Goal: Task Accomplishment & Management: Complete application form

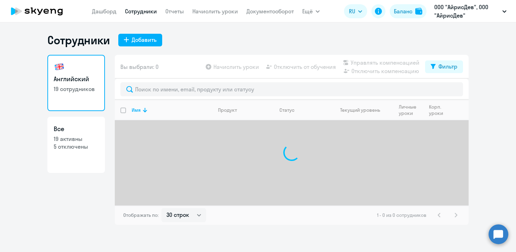
select select "30"
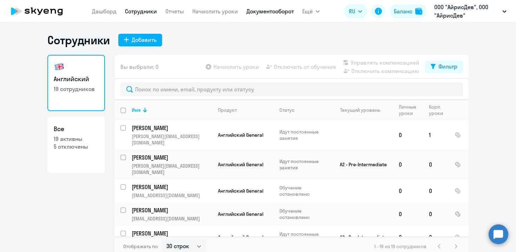
click at [264, 9] on link "Документооборот" at bounding box center [269, 11] width 47 height 7
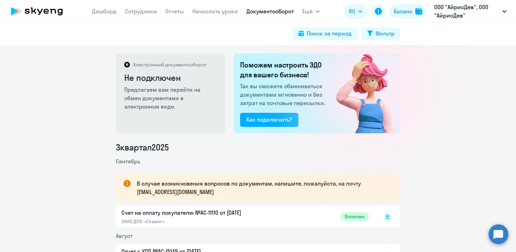
scroll to position [89, 0]
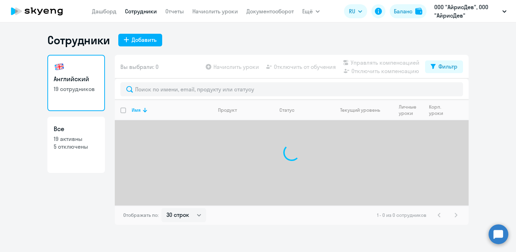
select select "30"
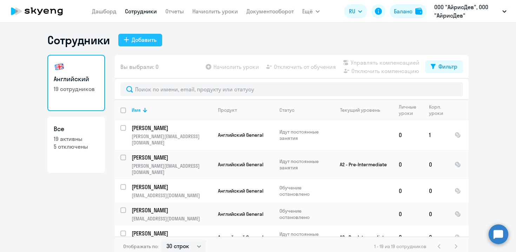
click at [136, 38] on div "Добавить" at bounding box center [144, 39] width 25 height 8
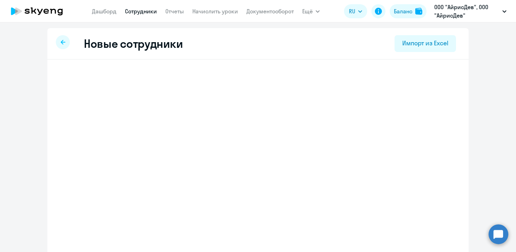
select select "english_adult_not_native_speaker"
select select "3"
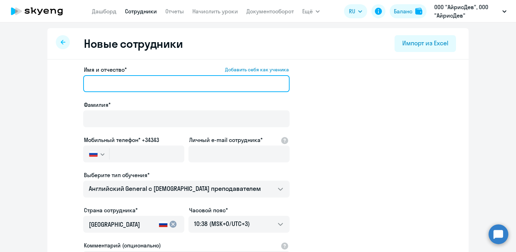
click at [163, 79] on input "Имя и отчество* Добавить себя как ученика" at bounding box center [186, 83] width 206 height 17
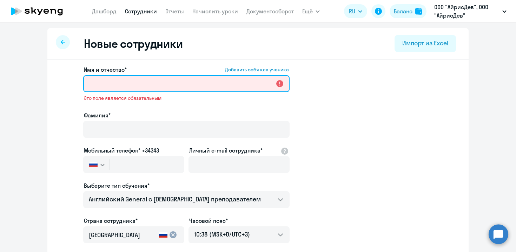
paste input "Лилия Игоревна"
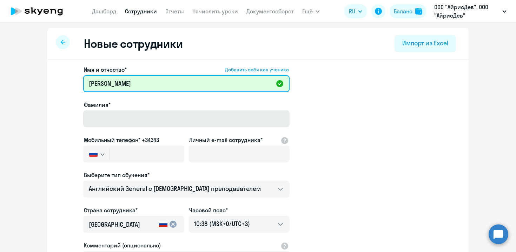
type input "Лилия Игоревна"
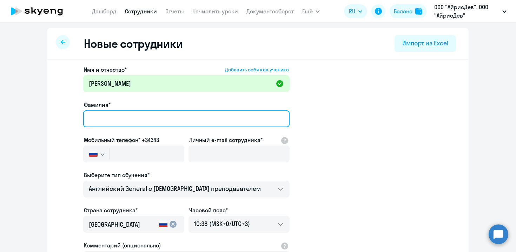
click at [141, 121] on input "Фамилия*" at bounding box center [186, 118] width 206 height 17
type input "Гринь"
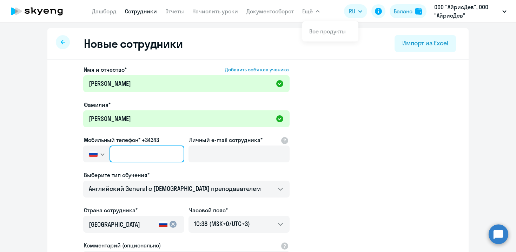
click at [136, 152] on input "text" at bounding box center [147, 153] width 75 height 17
paste input "+375 (29) 329-77-26"
type input "+375 (29) 329-77-26"
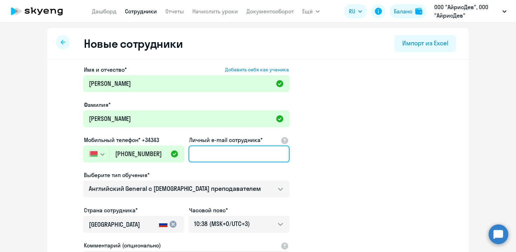
click at [214, 156] on input "Личный e-mail сотрудника*" at bounding box center [238, 153] width 101 height 17
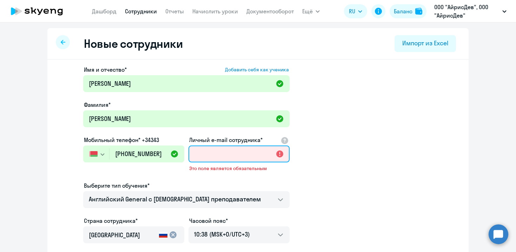
paste input "grin.liliya@icloud.com"
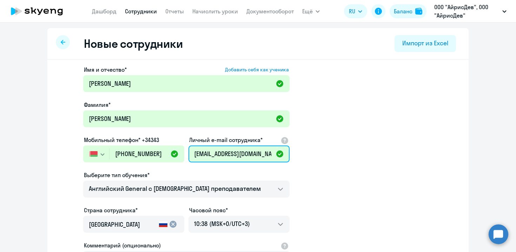
scroll to position [32, 0]
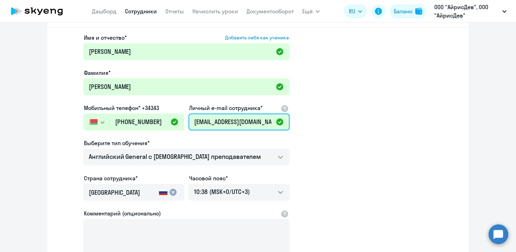
type input "grin.liliya@icloud.com"
click at [144, 191] on input "Россия" at bounding box center [122, 192] width 67 height 9
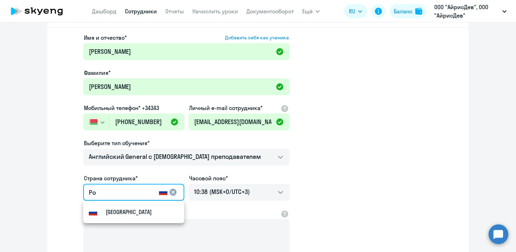
type input "Р"
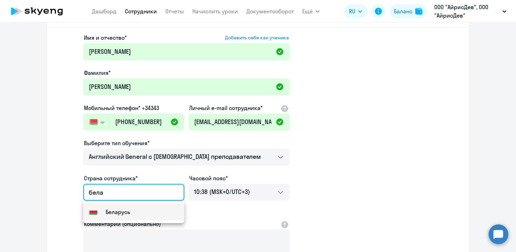
click at [110, 211] on small "Беларусь" at bounding box center [118, 211] width 25 height 8
type input "Беларусь"
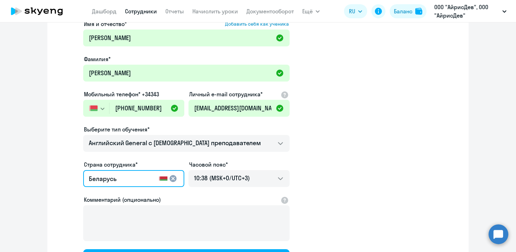
scroll to position [5, 0]
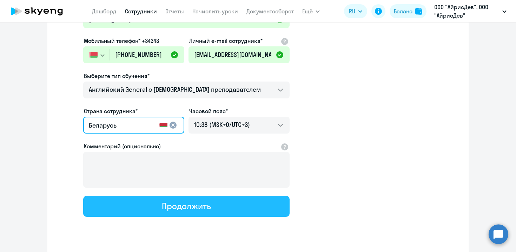
click at [204, 205] on div "Продолжить" at bounding box center [186, 205] width 49 height 11
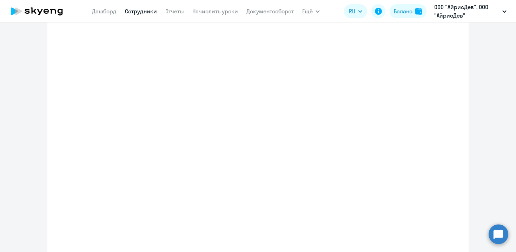
select select "english_adult_not_native_speaker"
select select "3"
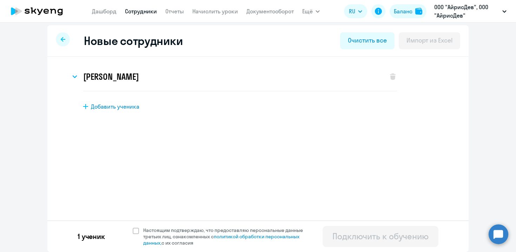
scroll to position [0, 0]
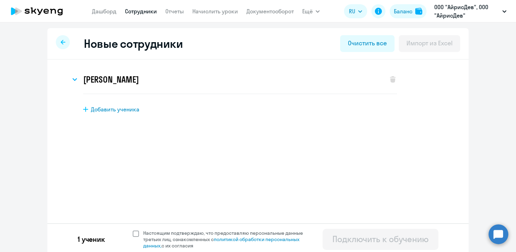
click at [136, 234] on span at bounding box center [136, 233] width 6 height 6
click at [133, 230] on input "Настоящим подтверждаю, что предоставляю персональные данные третьих лиц, ознако…" at bounding box center [132, 229] width 0 height 0
checkbox input "true"
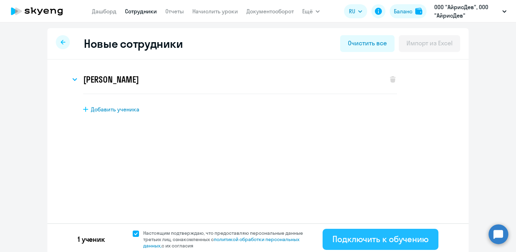
click at [400, 237] on div "Подключить к обучению" at bounding box center [380, 238] width 96 height 11
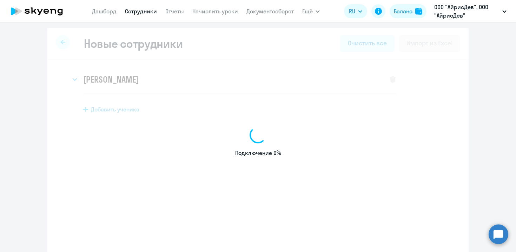
select select "english_adult_not_native_speaker"
select select "3"
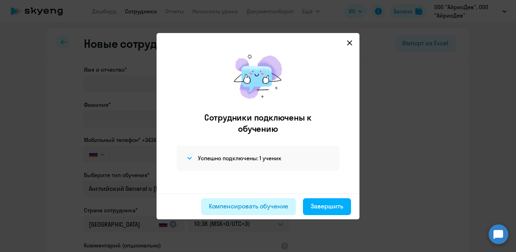
click at [259, 203] on div "Компенсировать обучение" at bounding box center [249, 205] width 80 height 9
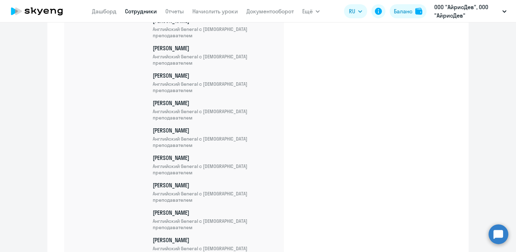
scroll to position [564, 0]
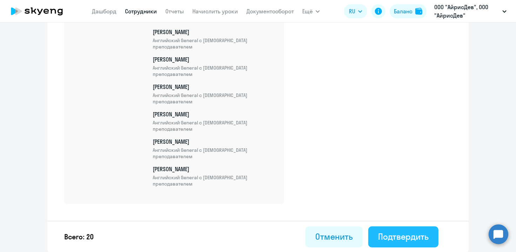
click at [387, 234] on div "Подтвердить" at bounding box center [403, 236] width 51 height 11
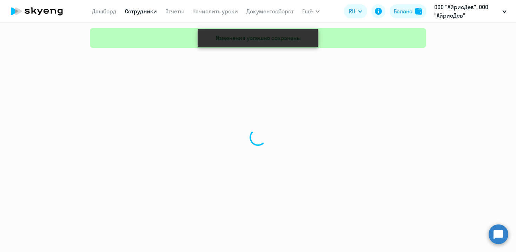
select select "30"
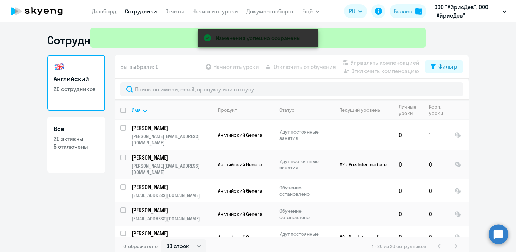
click at [137, 3] on div "Изменения успешно сохранены" at bounding box center [258, 25] width 342 height 51
click at [135, 9] on div "Изменения успешно сохранены" at bounding box center [258, 25] width 342 height 51
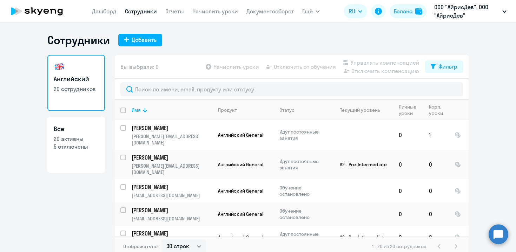
click at [142, 9] on link "Сотрудники" at bounding box center [141, 11] width 32 height 7
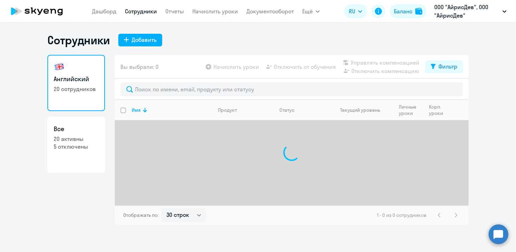
select select "30"
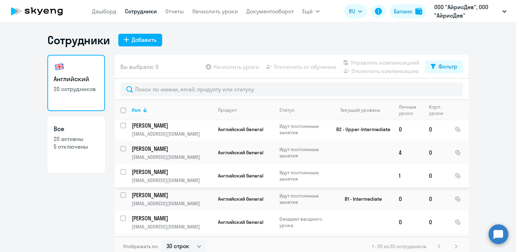
scroll to position [344, 0]
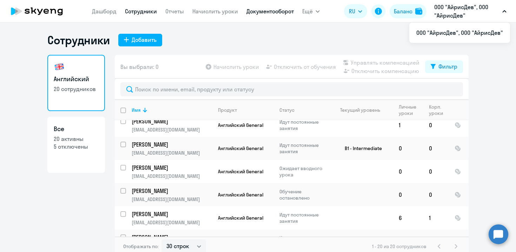
click at [273, 10] on link "Документооборот" at bounding box center [269, 11] width 47 height 7
